Goal: Information Seeking & Learning: Stay updated

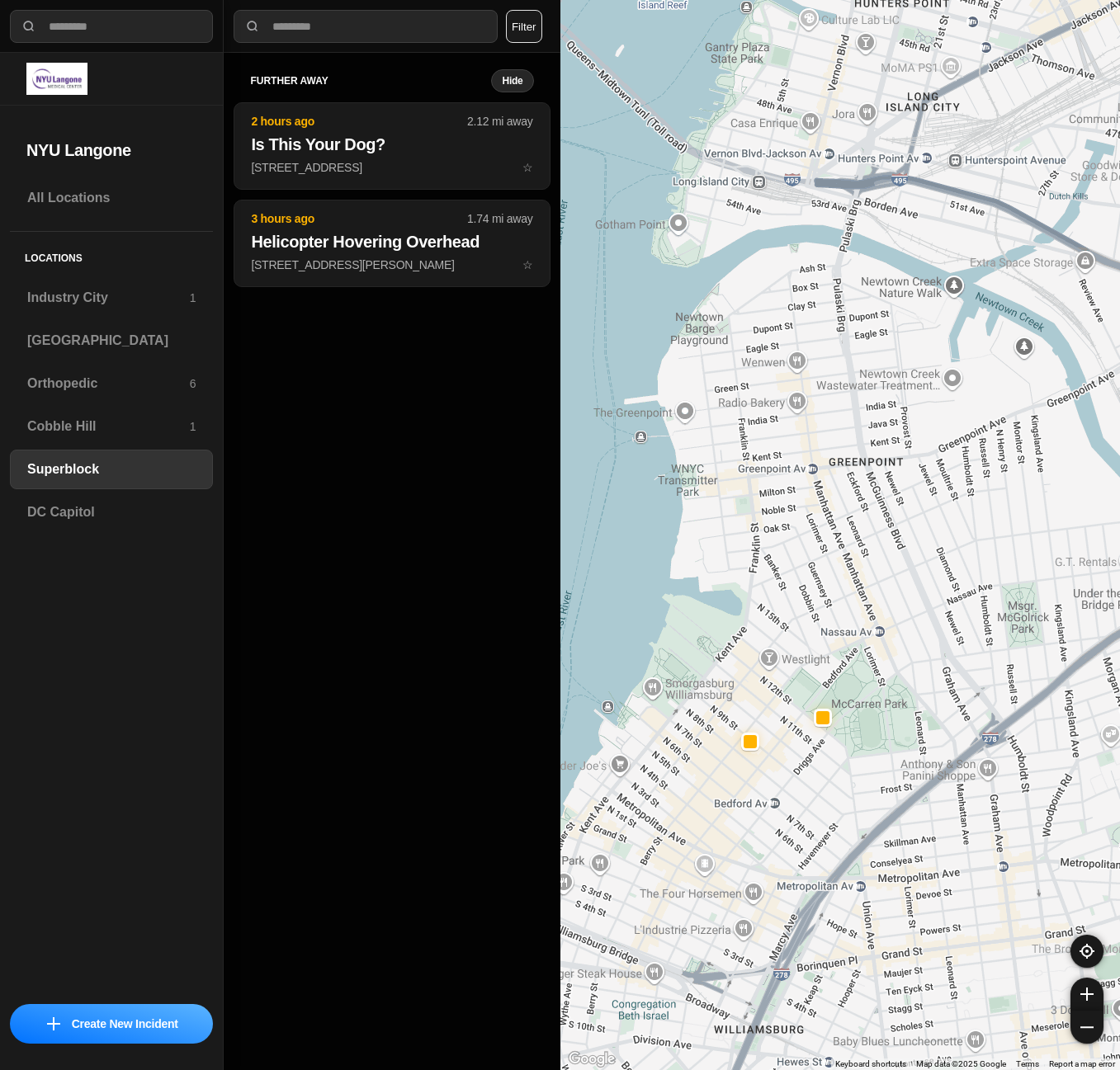
select select "*"
click at [59, 323] on div "[GEOGRAPHIC_DATA]" at bounding box center [111, 341] width 203 height 40
